Goal: Transaction & Acquisition: Book appointment/travel/reservation

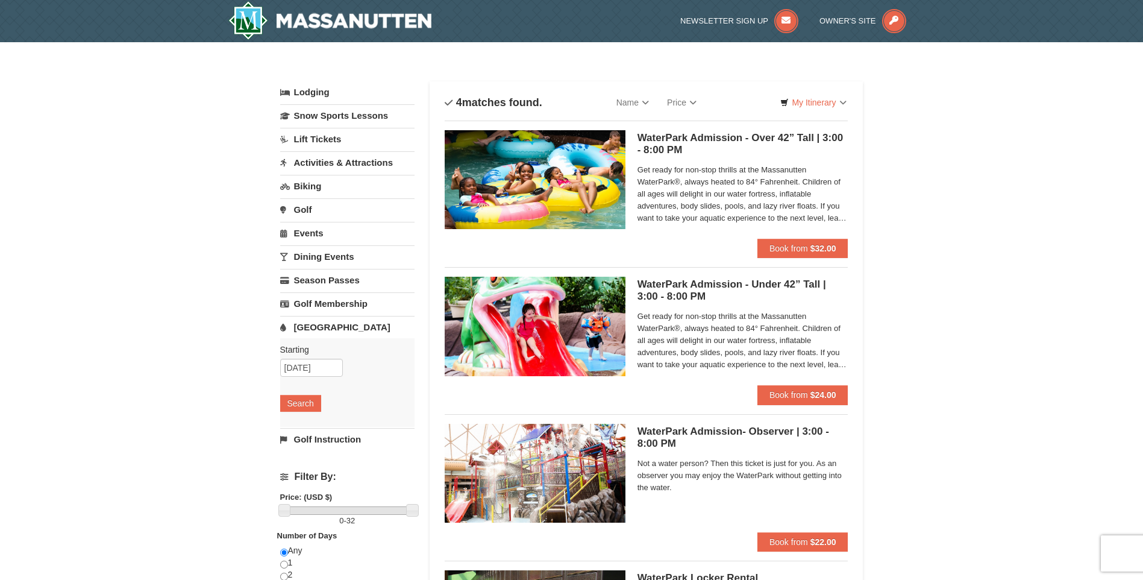
click at [322, 166] on link "Activities & Attractions" at bounding box center [347, 162] width 134 height 22
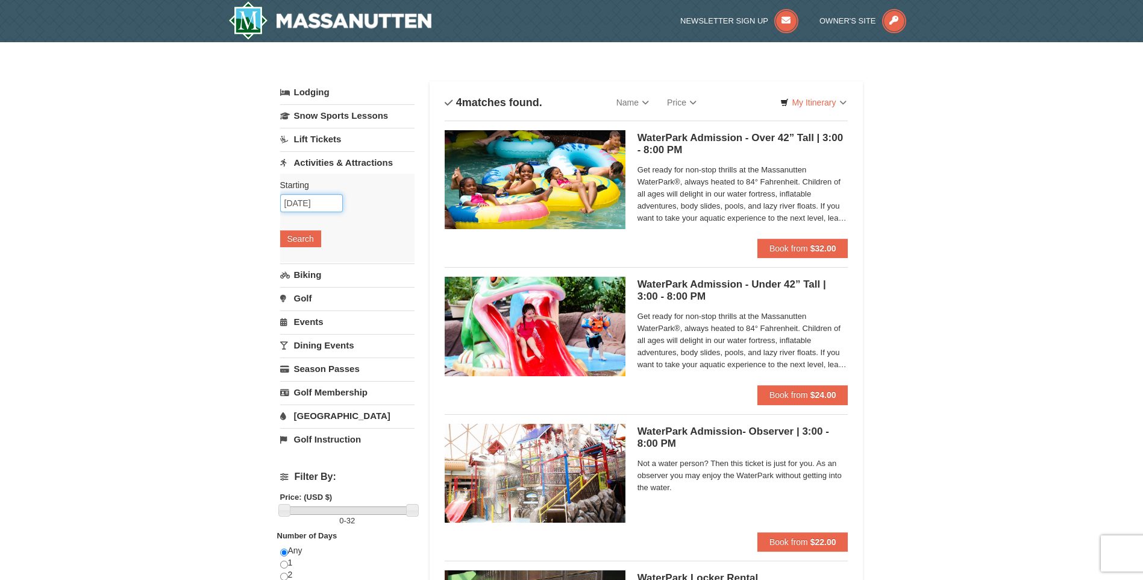
click at [321, 201] on input "10/27/2025" at bounding box center [311, 203] width 63 height 18
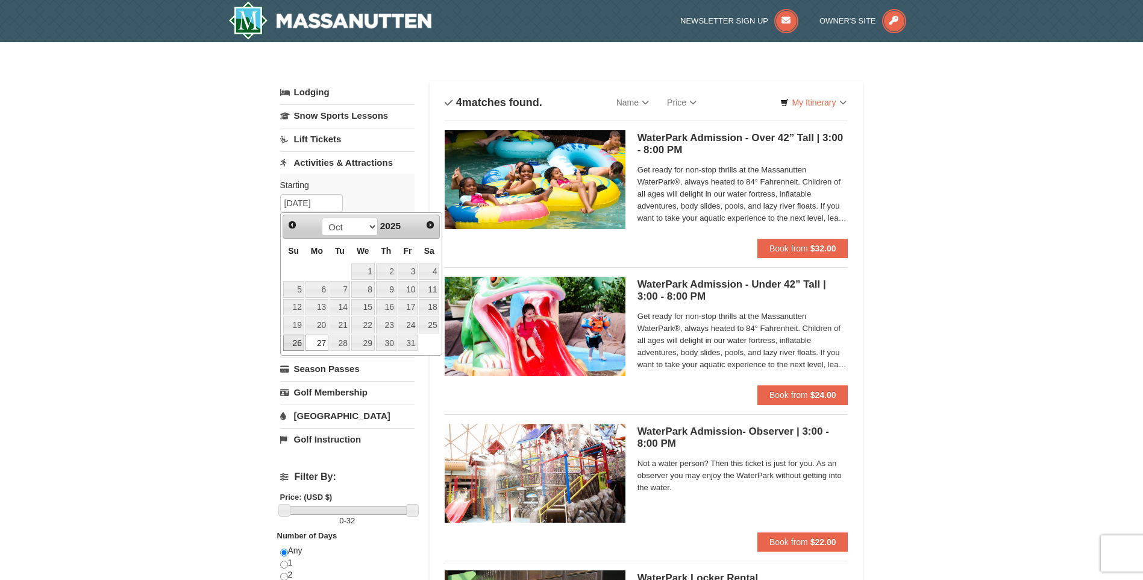
click at [293, 345] on link "26" at bounding box center [293, 342] width 21 height 17
type input "[DATE]"
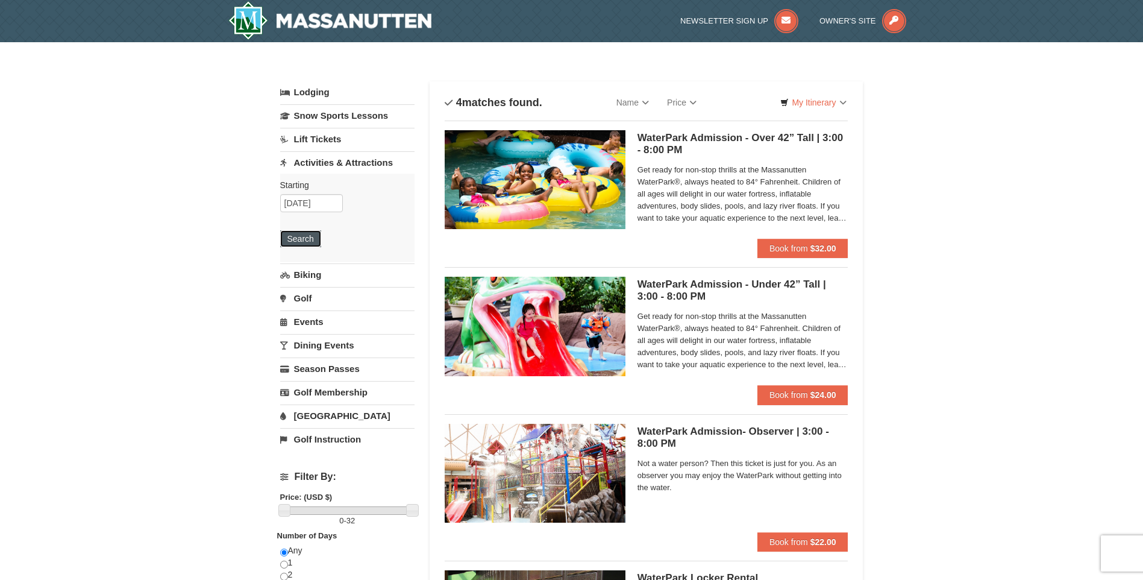
click at [304, 234] on button "Search" at bounding box center [300, 238] width 41 height 17
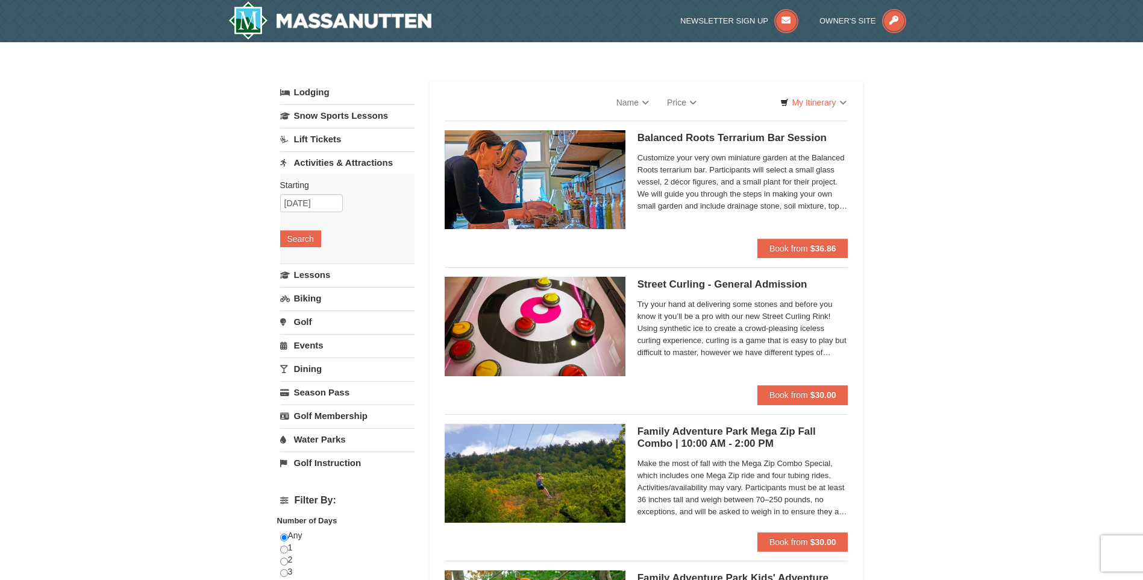
select select "9"
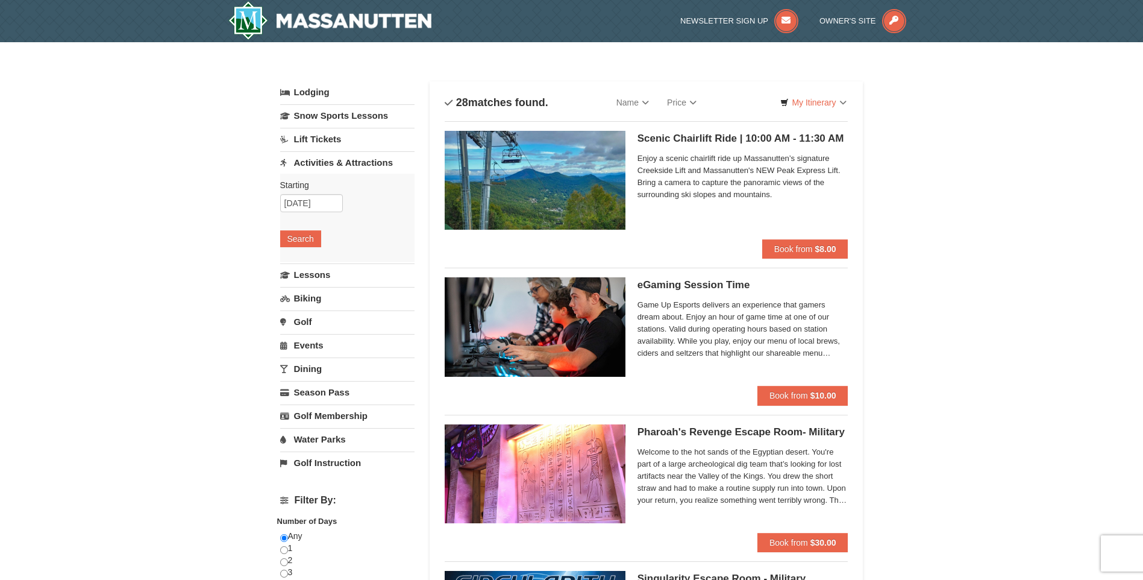
select select "9"
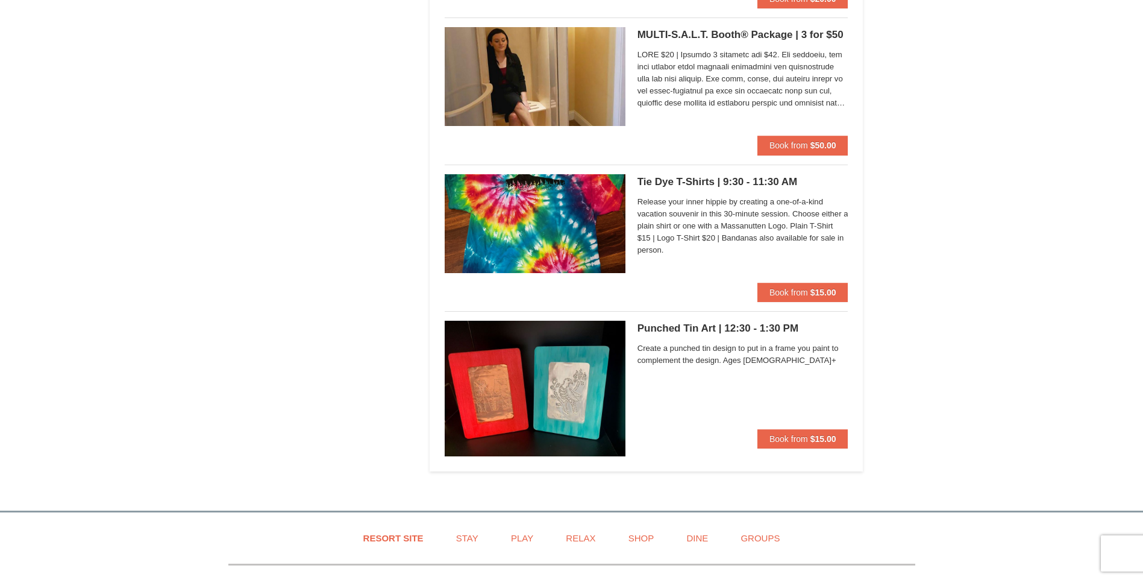
scroll to position [3796, 0]
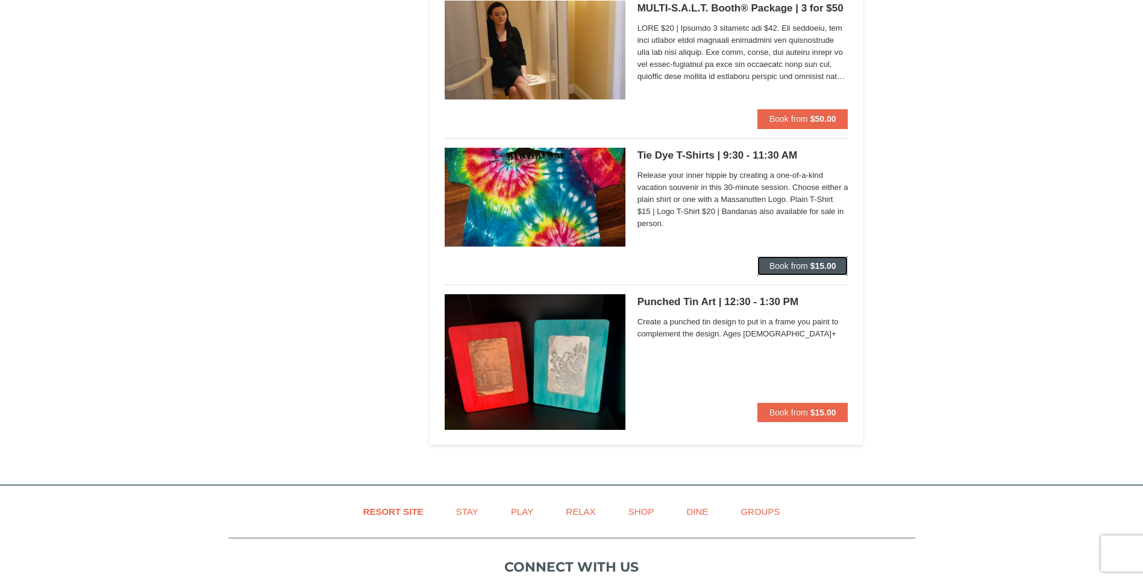
click at [797, 264] on span "Book from" at bounding box center [788, 266] width 39 height 10
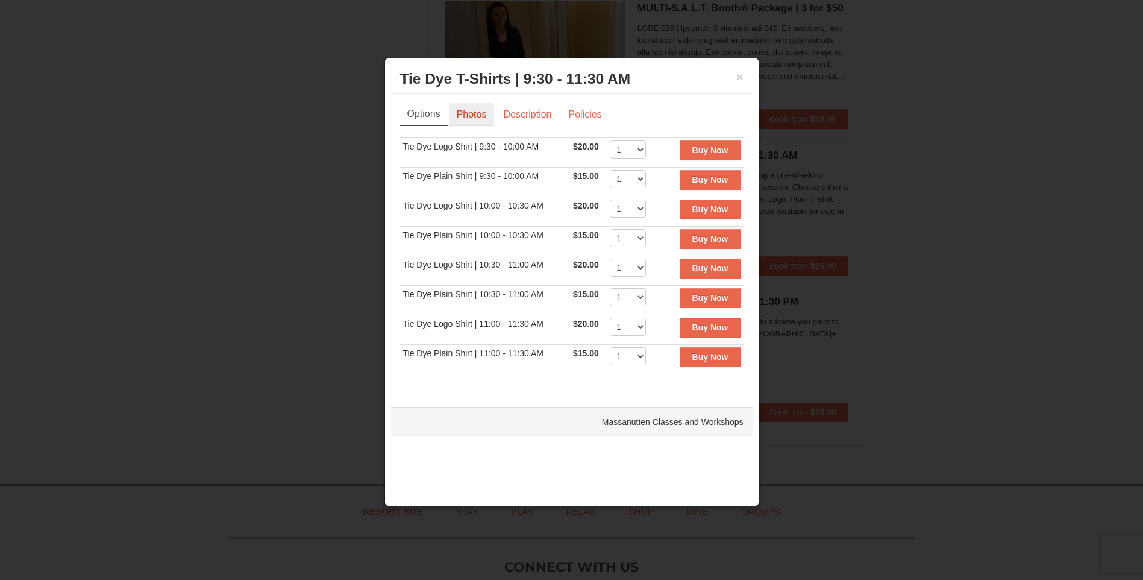
click at [475, 111] on link "Photos" at bounding box center [472, 114] width 46 height 23
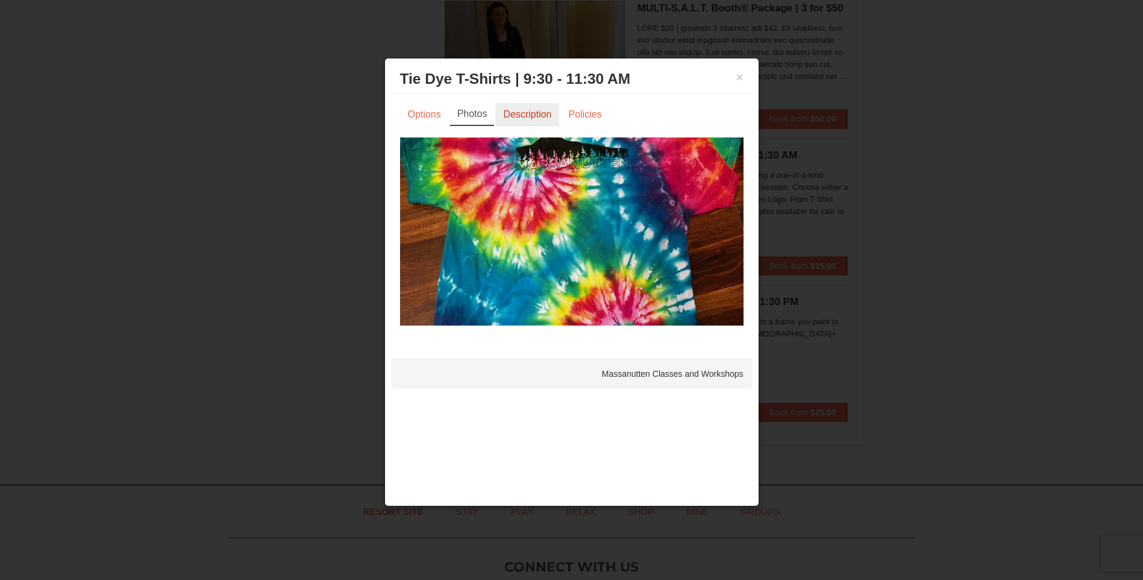
click at [518, 108] on link "Description" at bounding box center [527, 114] width 64 height 23
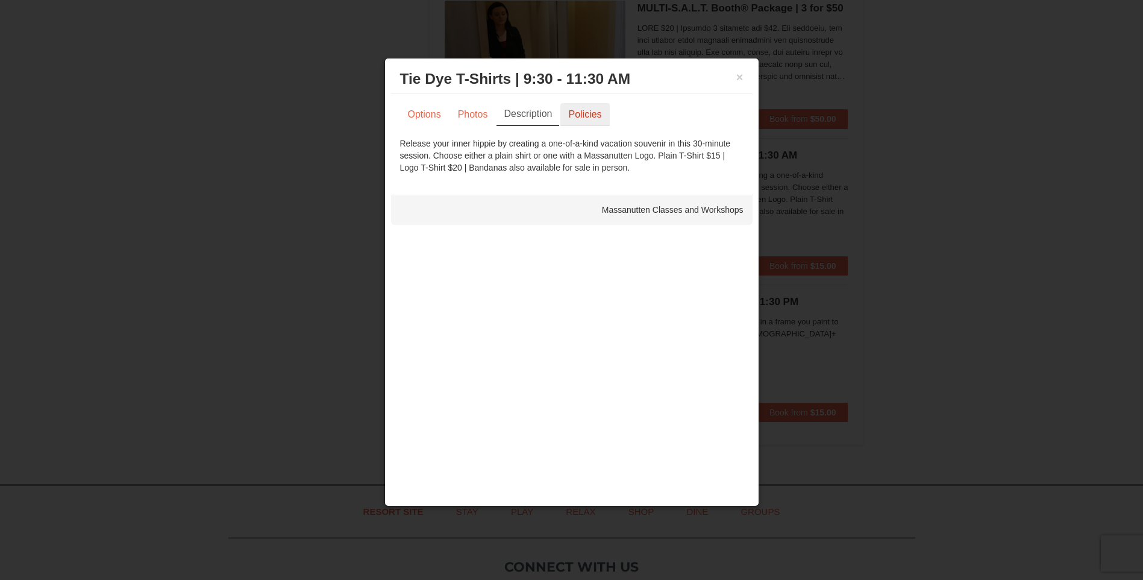
click at [577, 110] on link "Policies" at bounding box center [584, 114] width 49 height 23
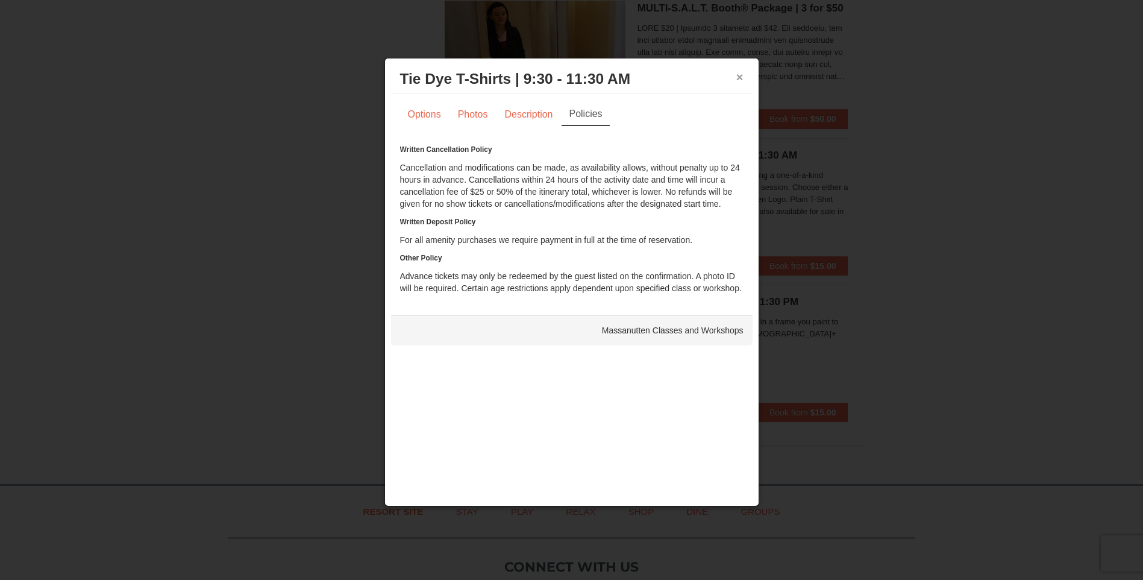
click at [736, 73] on button "×" at bounding box center [739, 77] width 7 height 12
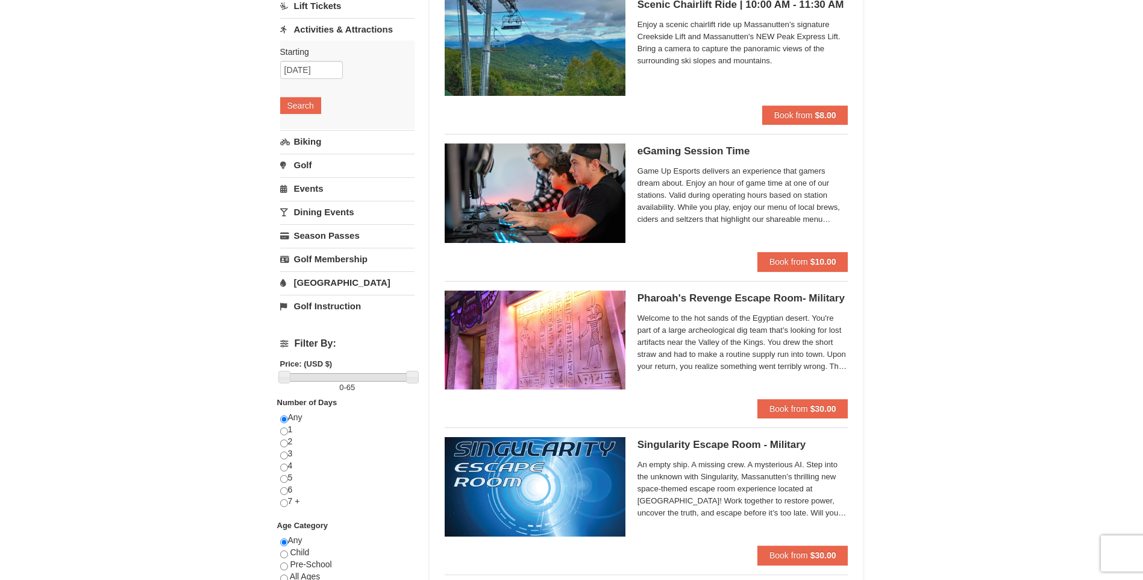
scroll to position [0, 0]
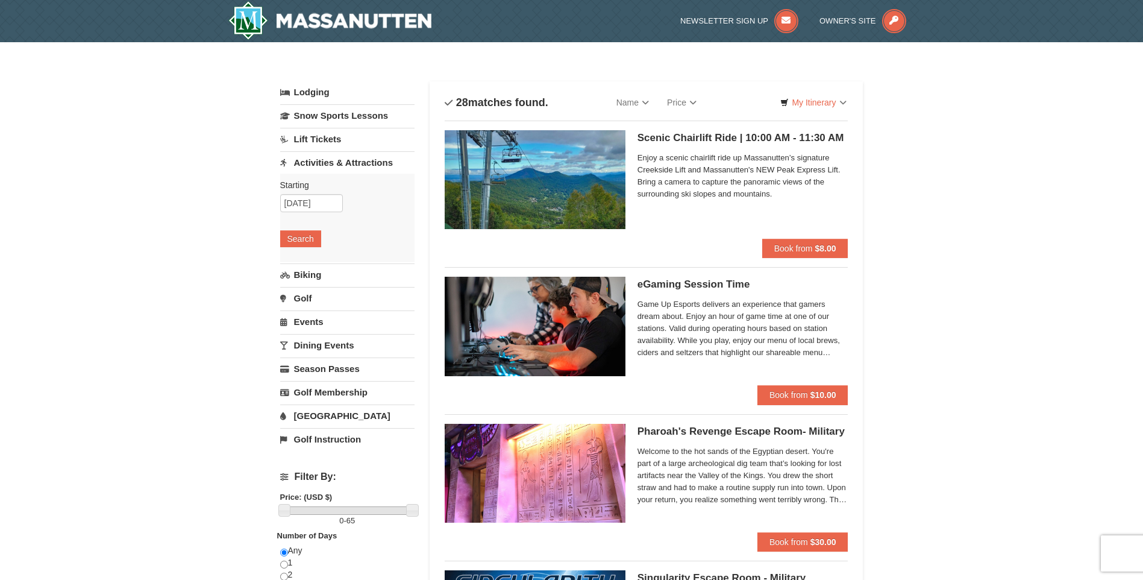
click at [308, 318] on link "Events" at bounding box center [347, 321] width 134 height 22
click at [294, 302] on button "Search" at bounding box center [300, 309] width 41 height 17
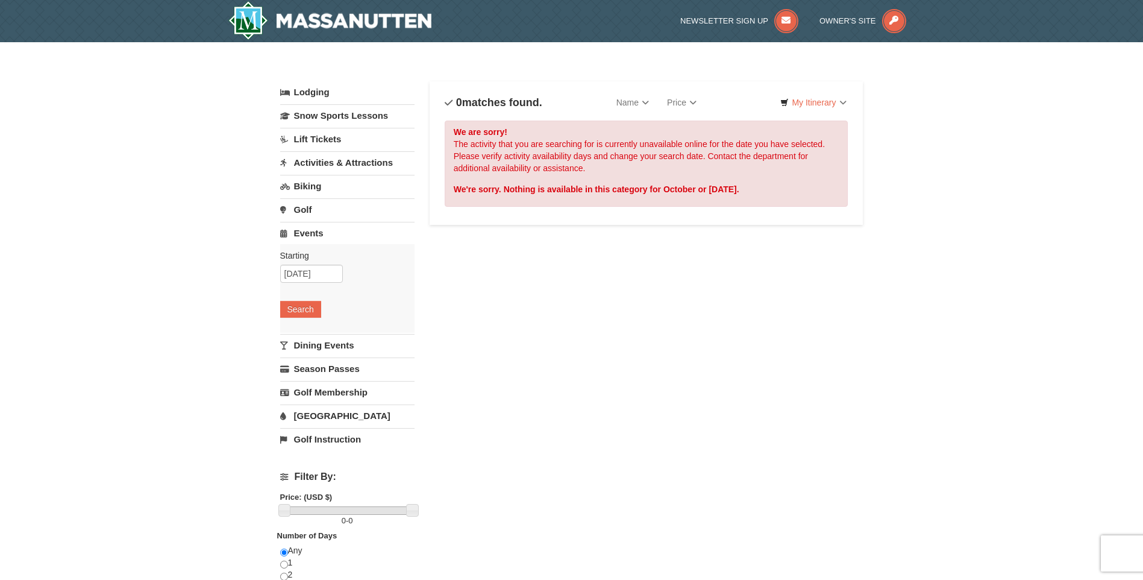
click at [352, 161] on link "Activities & Attractions" at bounding box center [347, 162] width 134 height 22
click at [307, 237] on button "Search" at bounding box center [300, 238] width 41 height 17
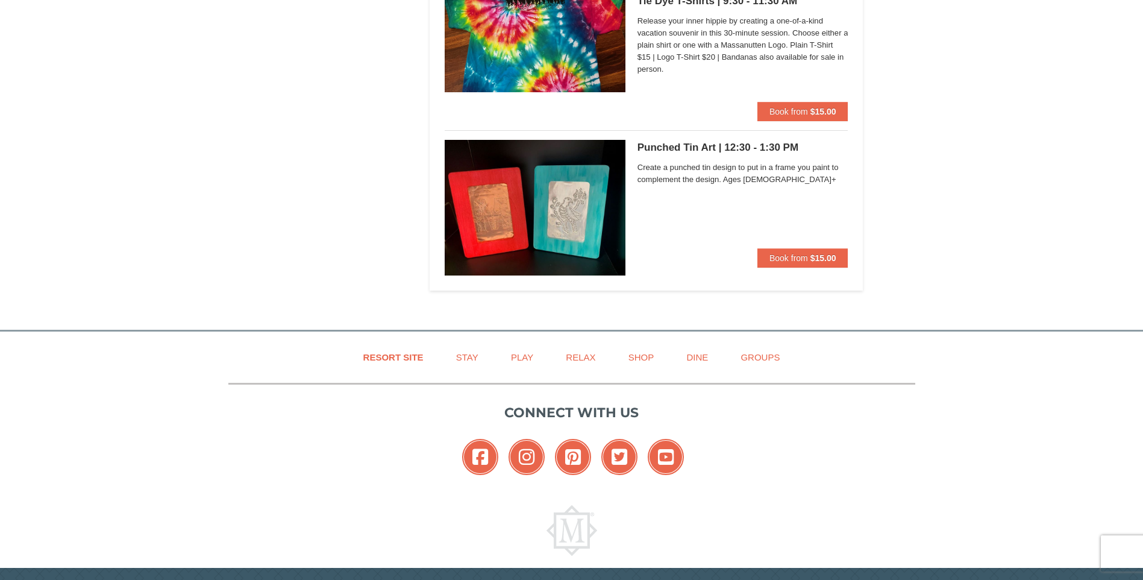
scroll to position [3989, 0]
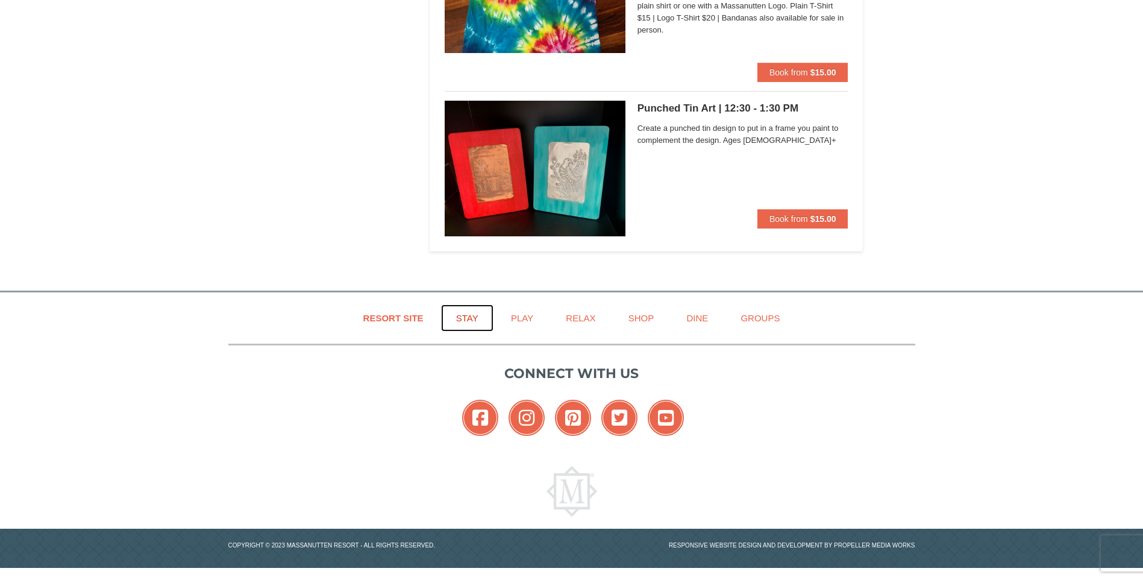
click at [472, 310] on link "Stay" at bounding box center [467, 317] width 52 height 27
